Goal: Task Accomplishment & Management: Use online tool/utility

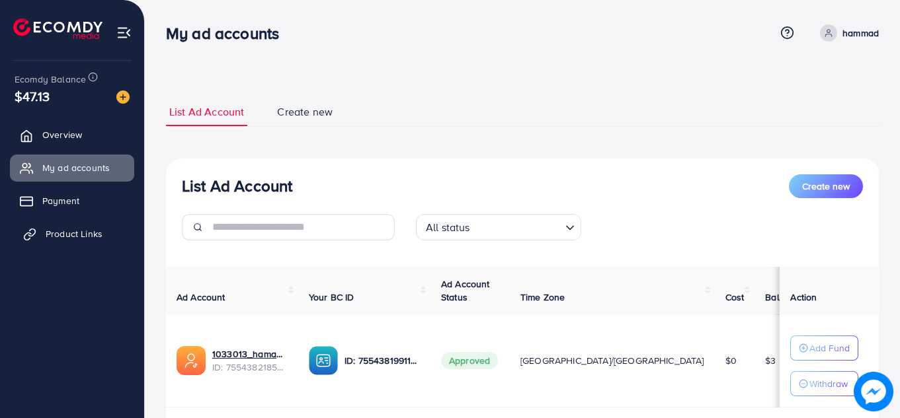
click at [42, 242] on link "Product Links" at bounding box center [72, 234] width 124 height 26
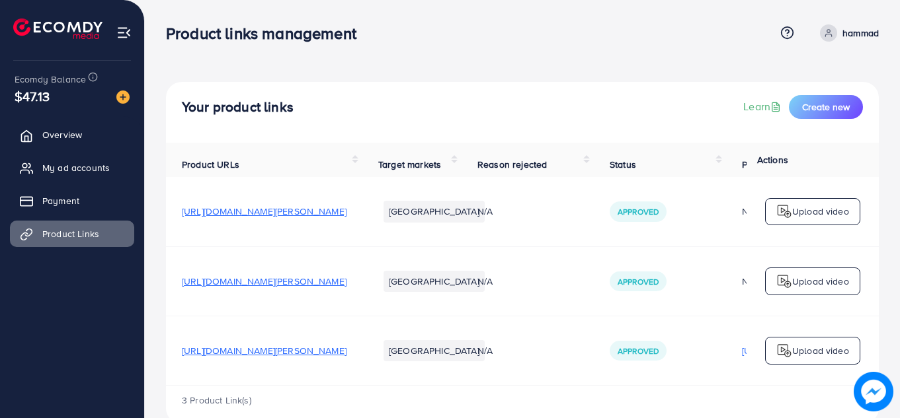
drag, startPoint x: 610, startPoint y: 384, endPoint x: 623, endPoint y: 380, distance: 13.2
click at [623, 380] on tr "[URL][DOMAIN_NAME][PERSON_NAME] [GEOGRAPHIC_DATA] N/A Approved [URL][DOMAIN_NAM…" at bounding box center [640, 350] width 949 height 69
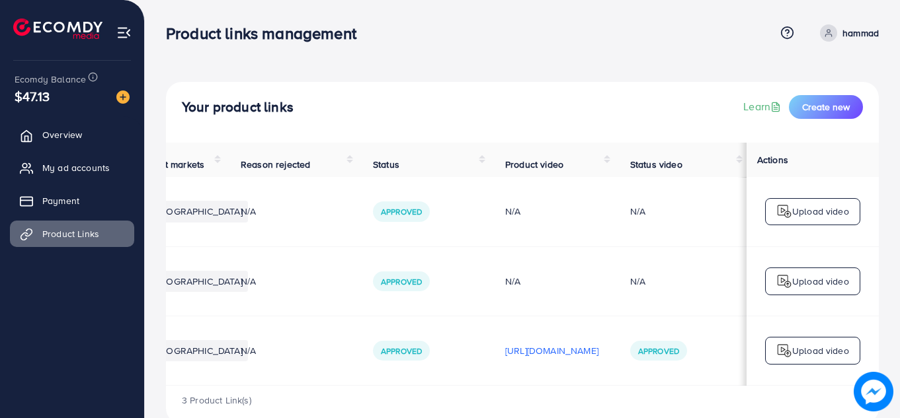
scroll to position [0, 326]
click at [75, 163] on span "My ad accounts" at bounding box center [79, 167] width 67 height 13
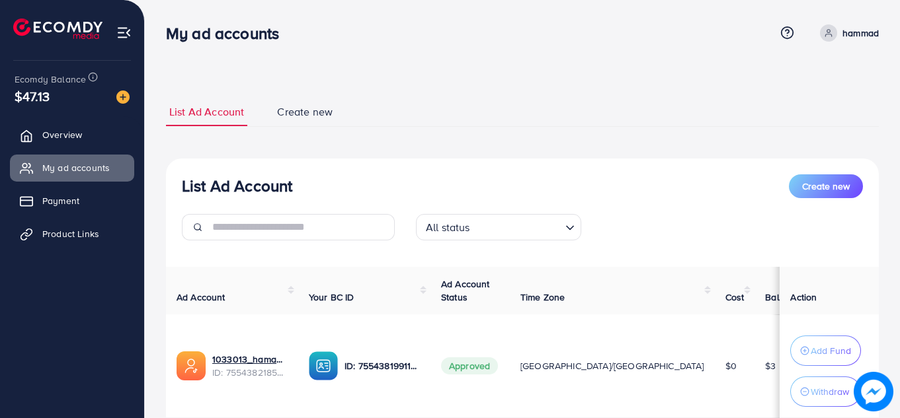
click at [396, 303] on th "Your BC ID" at bounding box center [364, 291] width 132 height 48
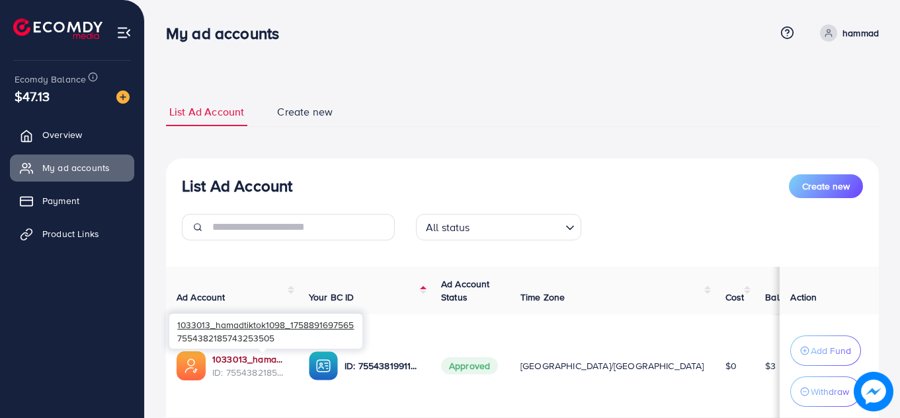
click at [274, 357] on link "1033013_hamadtiktok1098_1758891697565" at bounding box center [249, 359] width 75 height 13
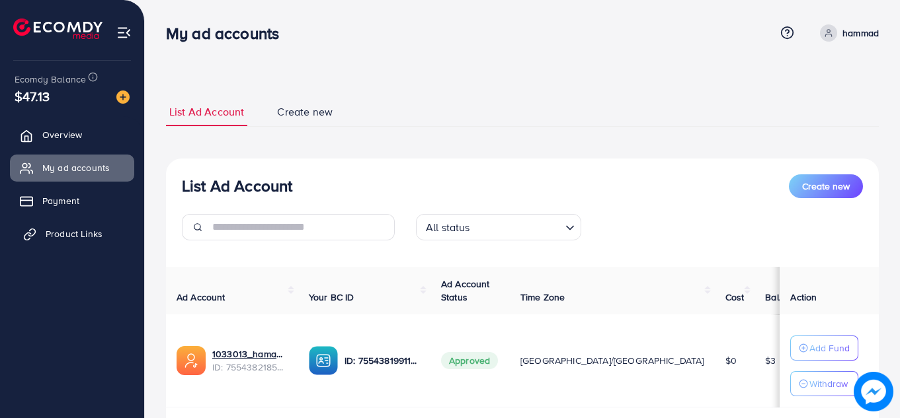
click at [70, 233] on span "Product Links" at bounding box center [74, 233] width 57 height 13
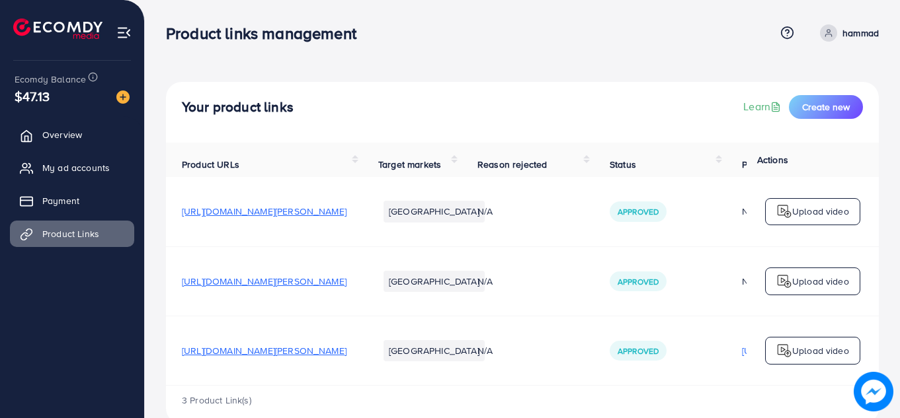
click at [316, 352] on span "[URL][DOMAIN_NAME][PERSON_NAME]" at bounding box center [264, 350] width 165 height 13
